Goal: Find specific page/section: Find specific page/section

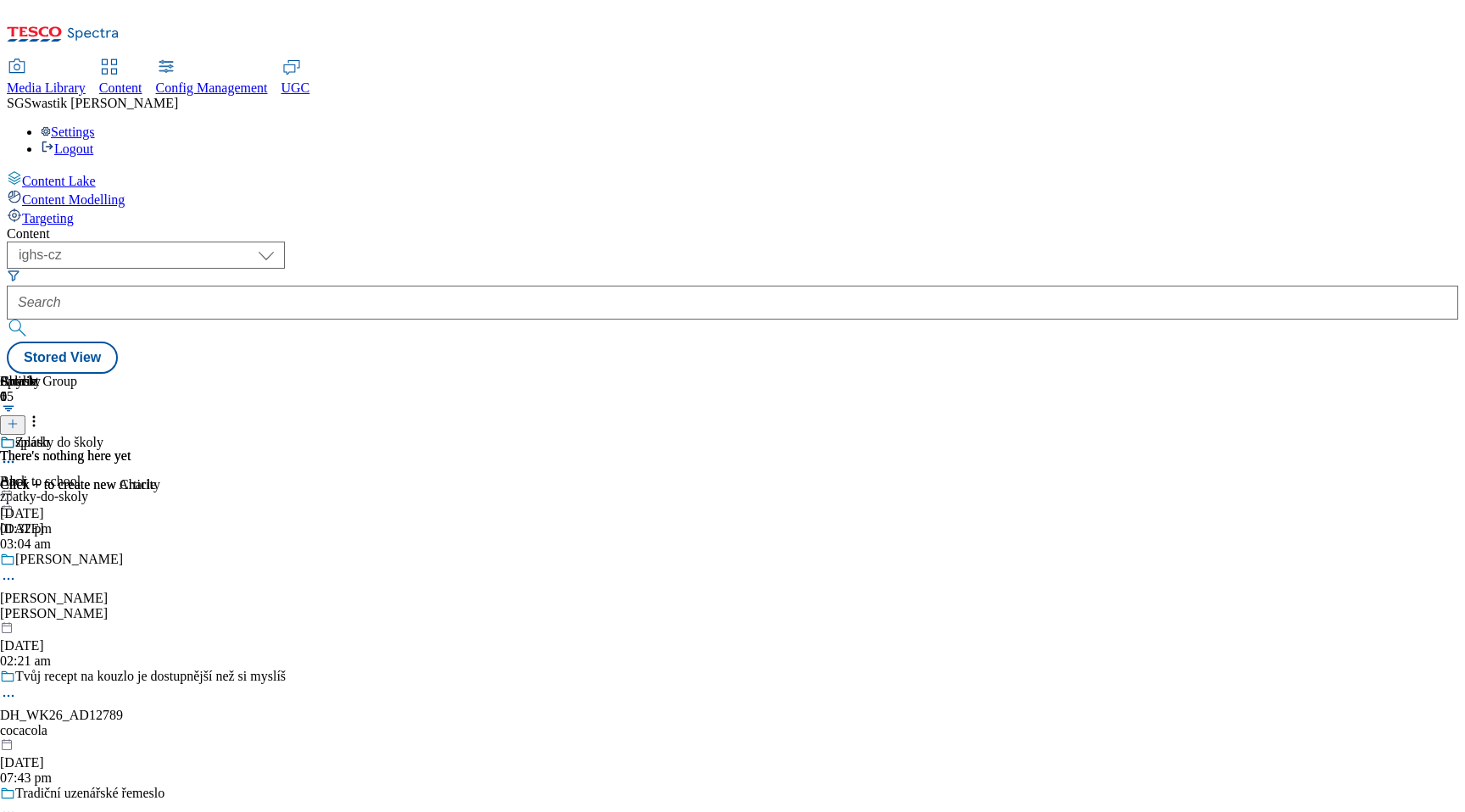
select select "ighs-cz"
